Goal: Information Seeking & Learning: Find specific page/section

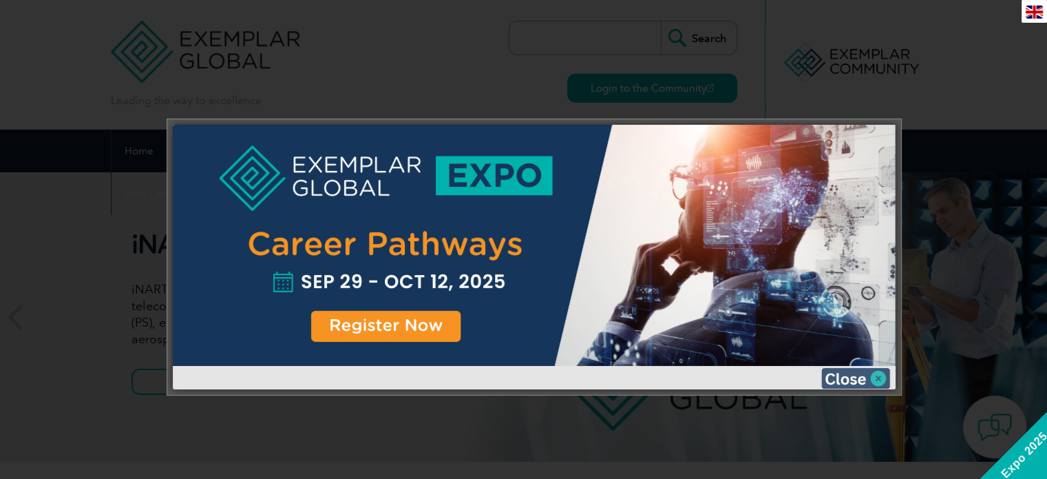
click at [870, 375] on img at bounding box center [855, 378] width 69 height 21
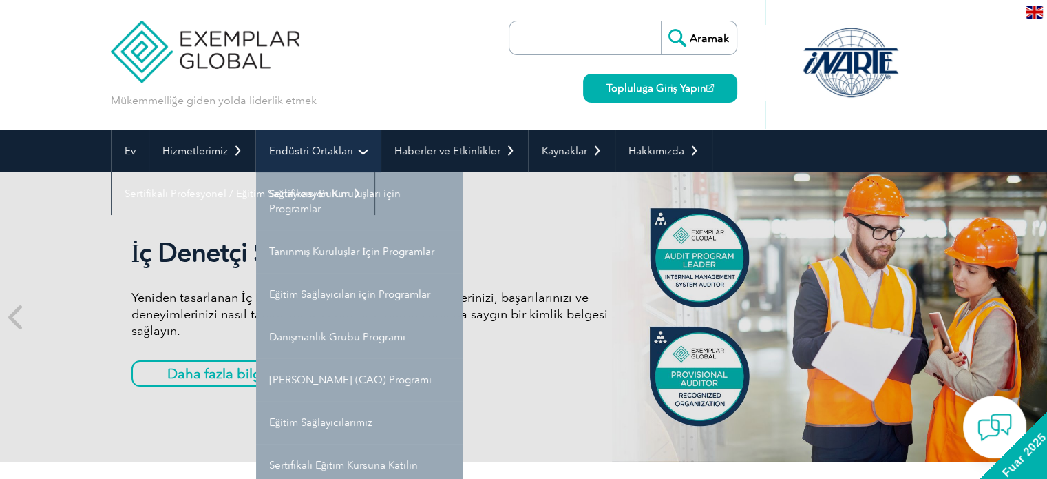
click at [352, 156] on link "Endüstri Ortakları" at bounding box center [318, 150] width 125 height 43
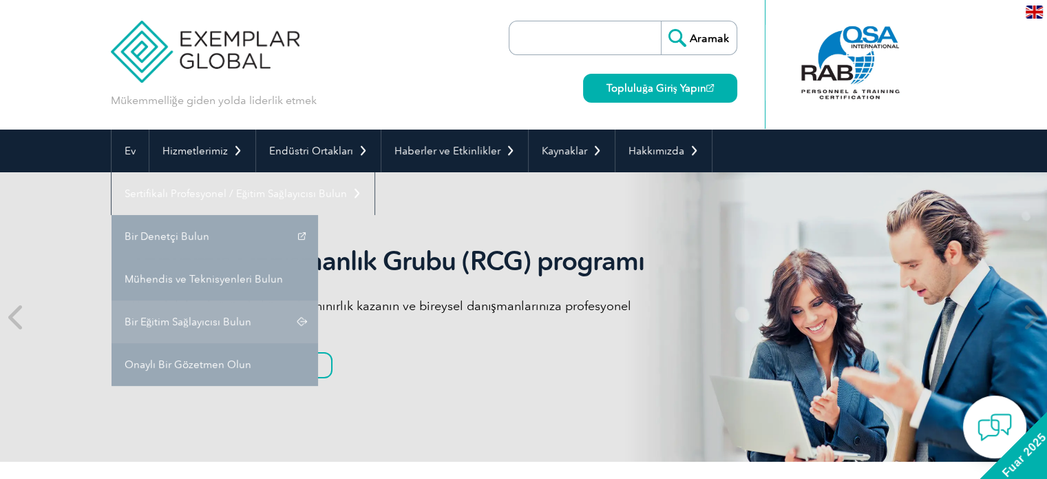
click at [193, 313] on link "Bir Eğitim Sağlayıcısı Bulun" at bounding box center [215, 321] width 207 height 43
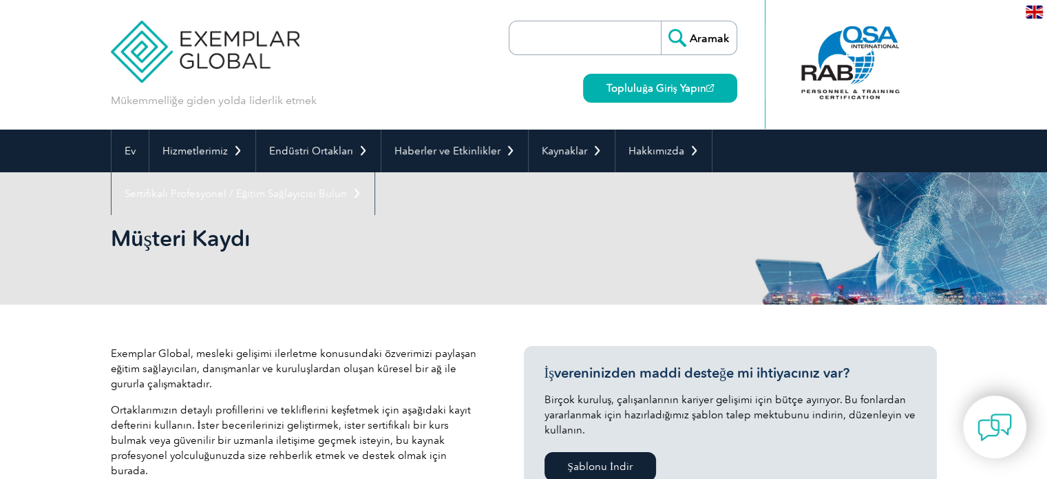
click at [543, 32] on input "search" at bounding box center [588, 37] width 145 height 33
type input "esg"
click at [661, 21] on input "Aramak" at bounding box center [699, 37] width 76 height 33
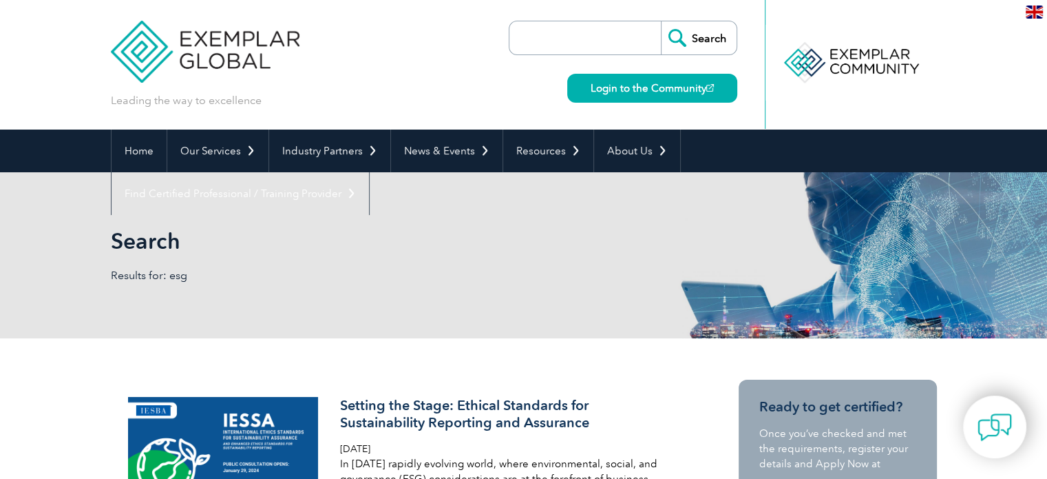
click at [156, 68] on img at bounding box center [205, 41] width 189 height 83
